Goal: Understand process/instructions

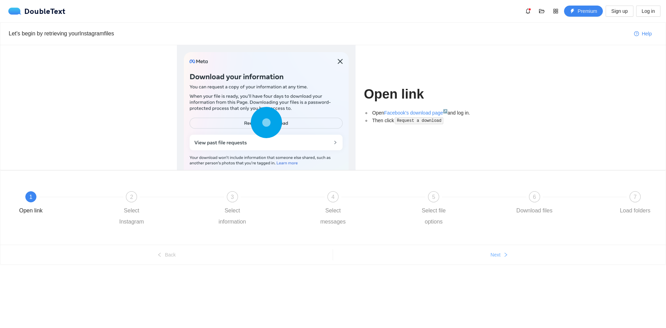
click at [491, 253] on span "Next" at bounding box center [495, 255] width 10 height 8
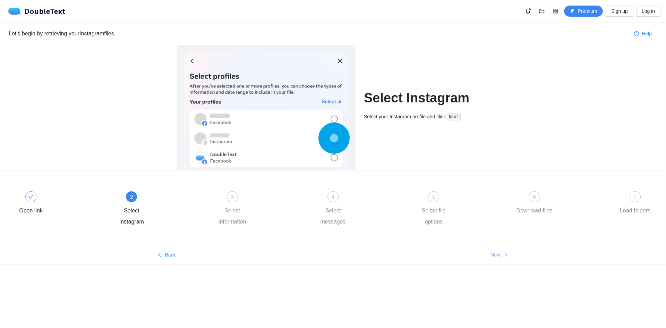
click at [491, 251] on span "Next" at bounding box center [495, 255] width 10 height 8
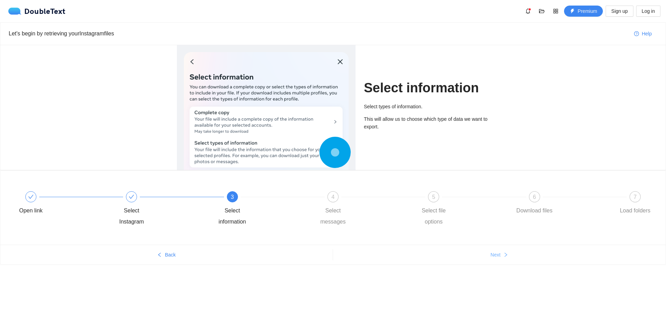
click at [498, 253] on span "Next" at bounding box center [495, 255] width 10 height 8
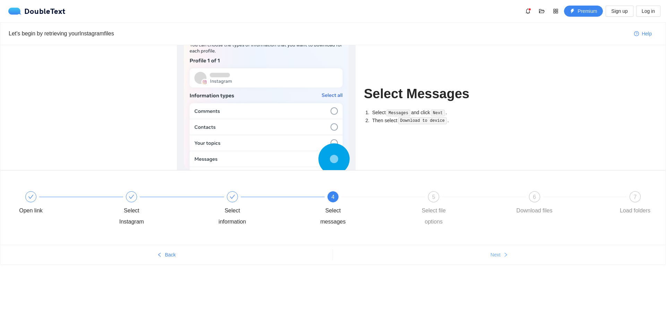
click at [498, 253] on span "Next" at bounding box center [495, 255] width 10 height 8
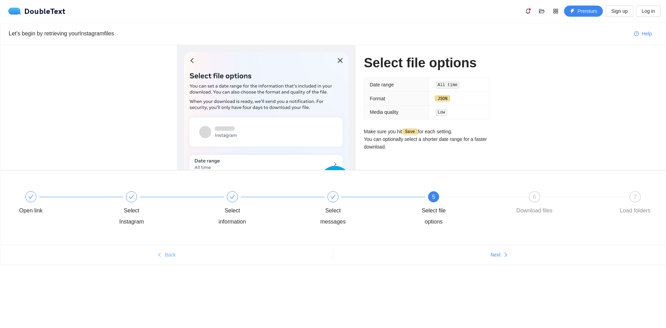
click at [176, 249] on button "Back" at bounding box center [166, 254] width 332 height 11
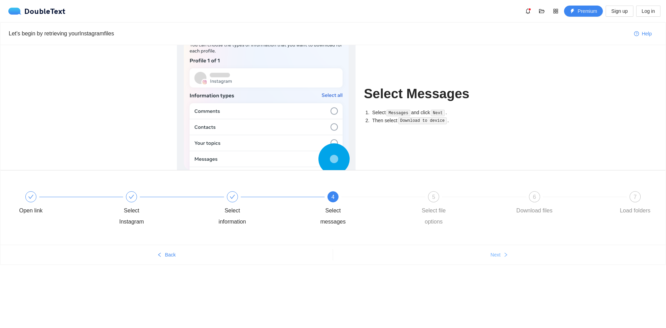
click at [504, 256] on icon "right" at bounding box center [505, 254] width 5 height 5
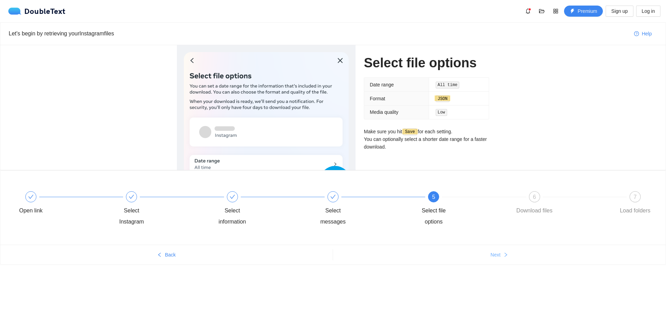
click at [503, 257] on icon "right" at bounding box center [505, 254] width 5 height 5
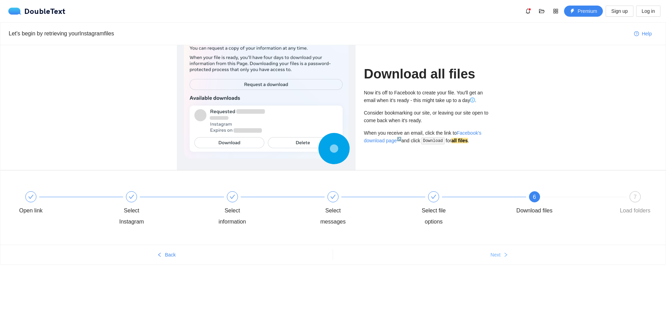
click at [503, 257] on icon "right" at bounding box center [505, 254] width 5 height 5
